Goal: Go to known website: Access a specific website the user already knows

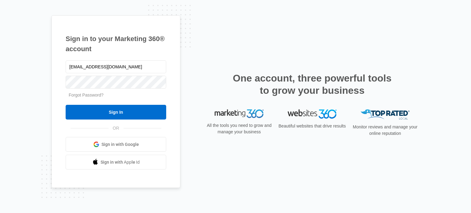
type input "[EMAIL_ADDRESS][DOMAIN_NAME]"
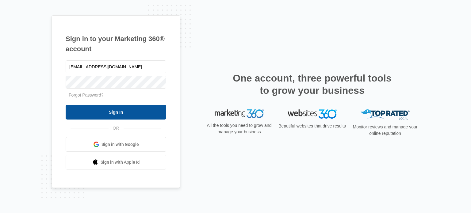
click at [124, 112] on input "Sign In" at bounding box center [116, 112] width 101 height 15
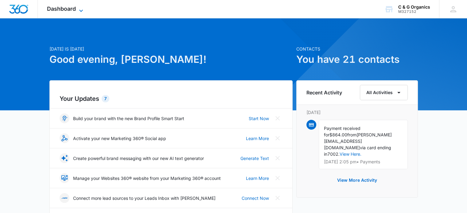
click at [75, 8] on span "Dashboard" at bounding box center [61, 9] width 29 height 6
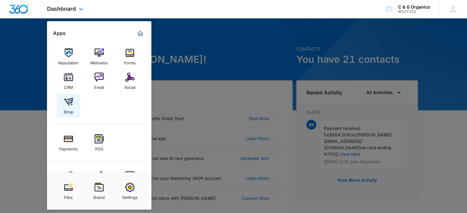
click at [70, 102] on img at bounding box center [68, 101] width 9 height 9
